Goal: Task Accomplishment & Management: Manage account settings

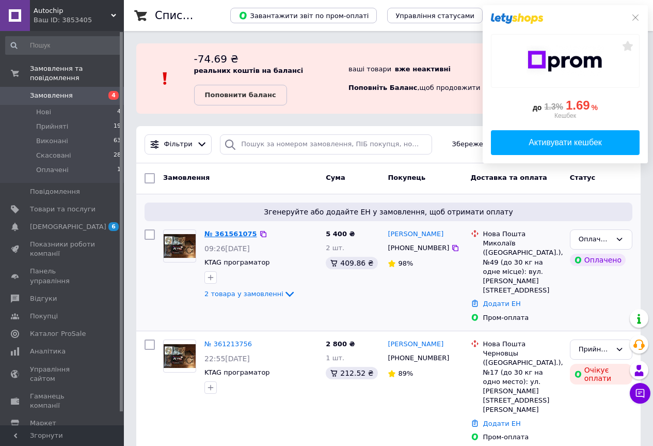
click at [236, 235] on link "№ 361561075" at bounding box center [230, 234] width 53 height 8
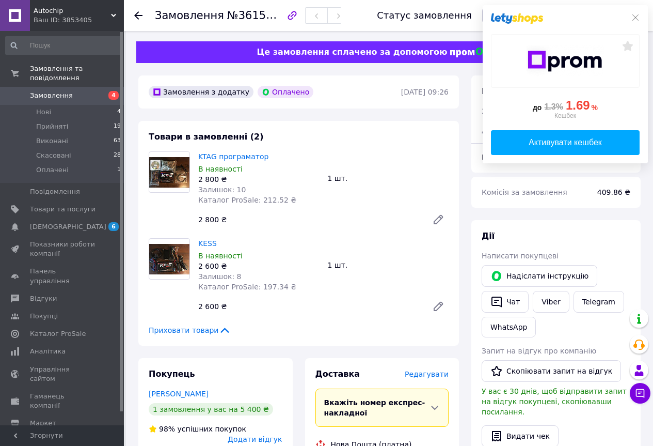
scroll to position [206, 0]
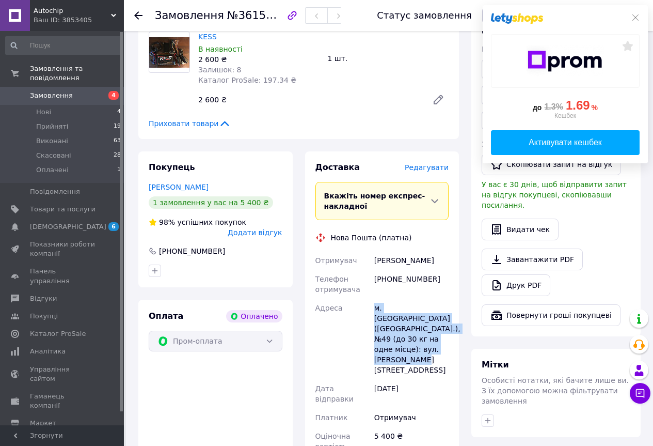
drag, startPoint x: 404, startPoint y: 360, endPoint x: 373, endPoint y: 305, distance: 63.3
click at [373, 305] on div "м. [GEOGRAPHIC_DATA] ([GEOGRAPHIC_DATA].), №49 (до 30 кг на одне місце): вул. […" at bounding box center [411, 338] width 78 height 81
copy div "м. [GEOGRAPHIC_DATA] ([GEOGRAPHIC_DATA].), №49 (до 30 кг на одне місце): вул. […"
drag, startPoint x: 447, startPoint y: 261, endPoint x: 420, endPoint y: 261, distance: 26.8
click at [420, 261] on div "[PERSON_NAME]" at bounding box center [411, 260] width 78 height 19
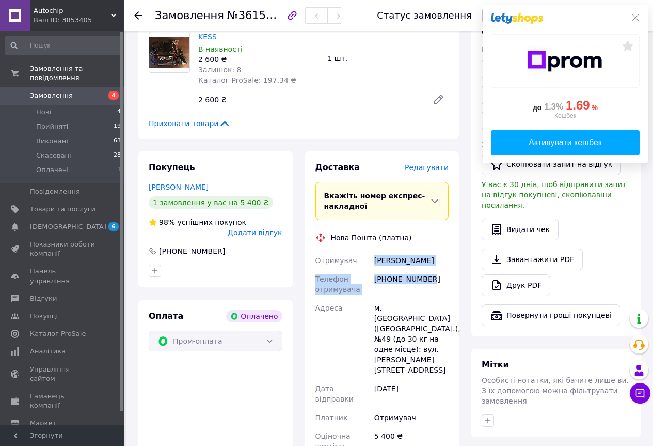
drag, startPoint x: 431, startPoint y: 278, endPoint x: 375, endPoint y: 259, distance: 58.8
click at [375, 259] on div "Отримувач [PERSON_NAME] Телефон отримувача [PHONE_NUMBER] Адреса м. [GEOGRAPHIC…" at bounding box center [382, 353] width 138 height 204
copy div "[PERSON_NAME] Телефон отримувача [PHONE_NUMBER]"
